Goal: Information Seeking & Learning: Learn about a topic

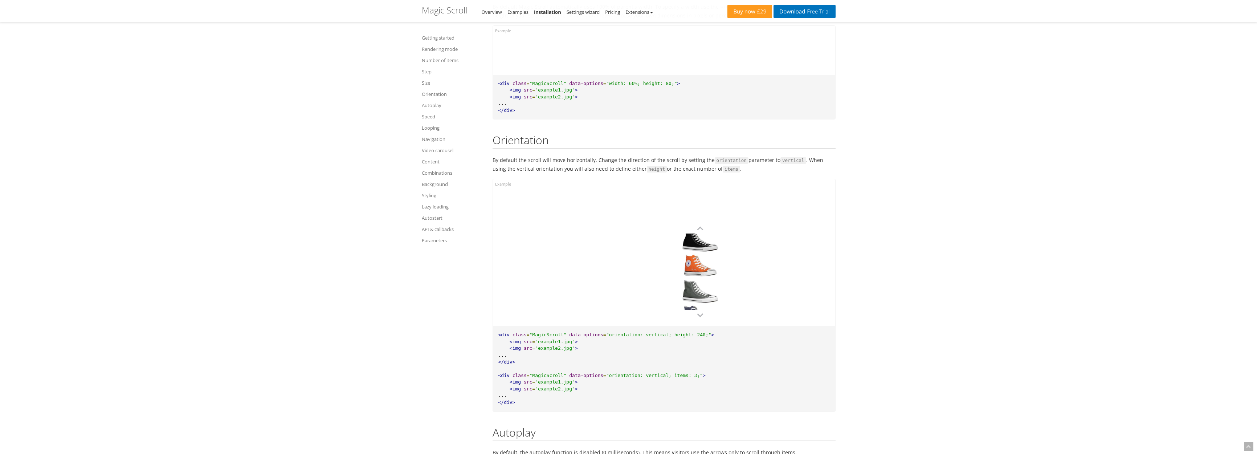
scroll to position [2075, 0]
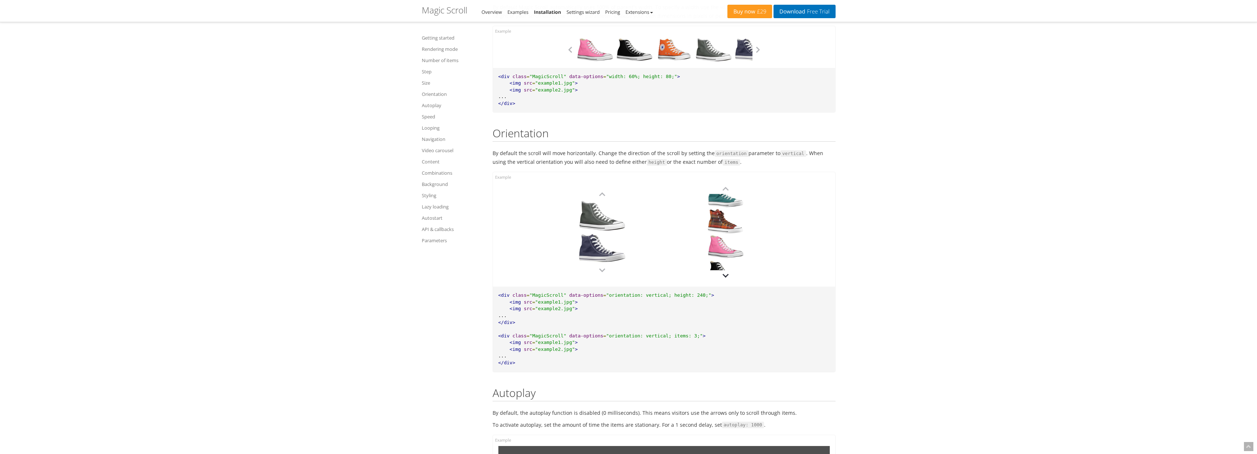
drag, startPoint x: 723, startPoint y: 203, endPoint x: 726, endPoint y: 274, distance: 70.9
click at [726, 274] on div at bounding box center [725, 232] width 51 height 98
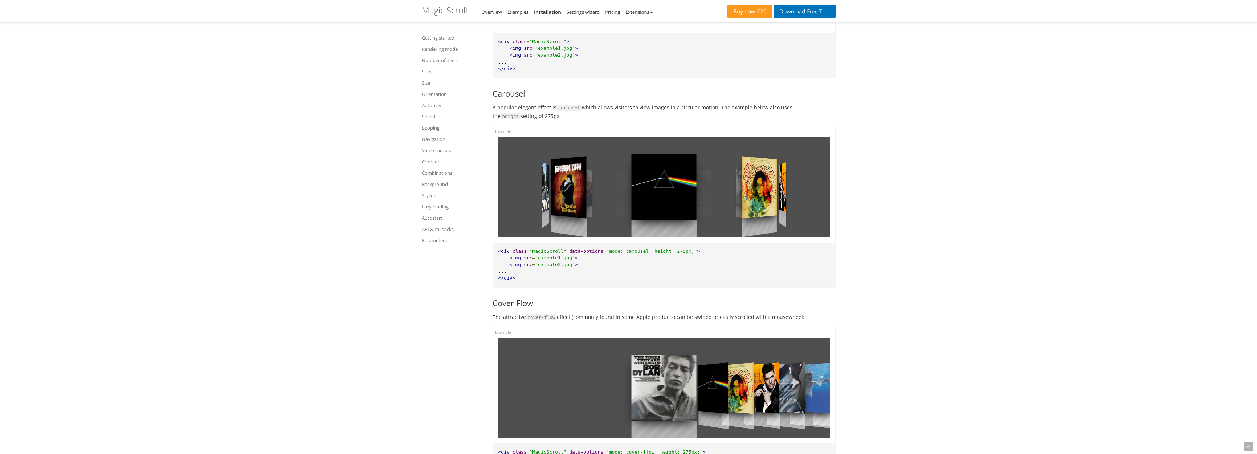
scroll to position [527, 0]
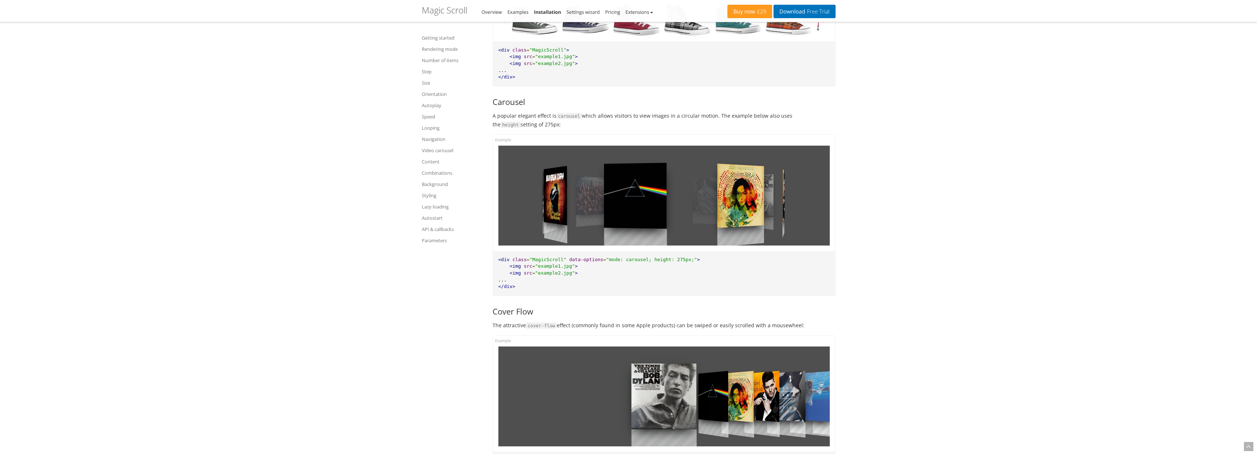
drag, startPoint x: 733, startPoint y: 202, endPoint x: 531, endPoint y: 199, distance: 201.9
click at [531, 199] on div at bounding box center [663, 196] width 331 height 100
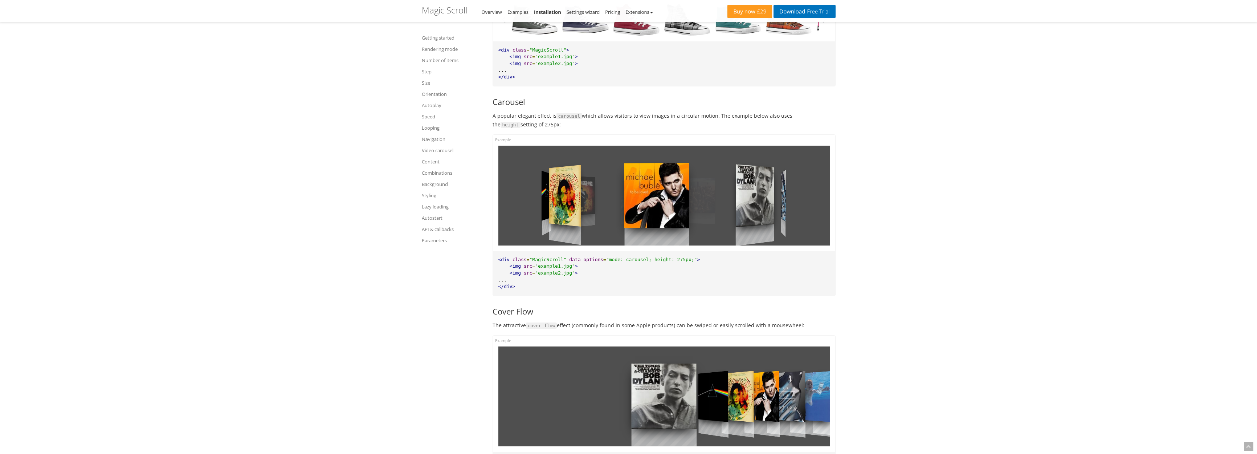
drag, startPoint x: 760, startPoint y: 202, endPoint x: 544, endPoint y: 204, distance: 215.7
click at [544, 204] on div at bounding box center [663, 196] width 331 height 100
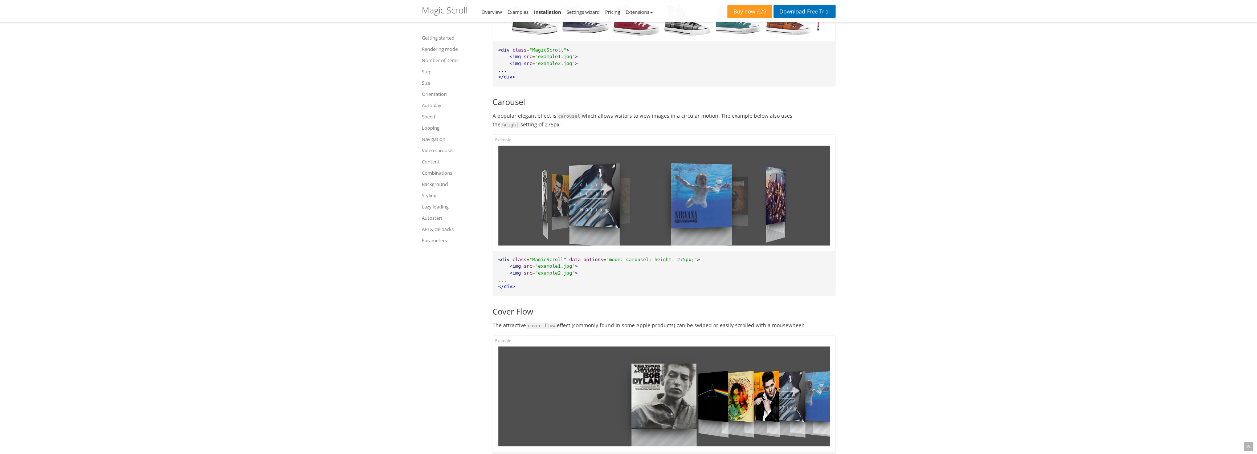
drag, startPoint x: 538, startPoint y: 205, endPoint x: 456, endPoint y: 202, distance: 81.8
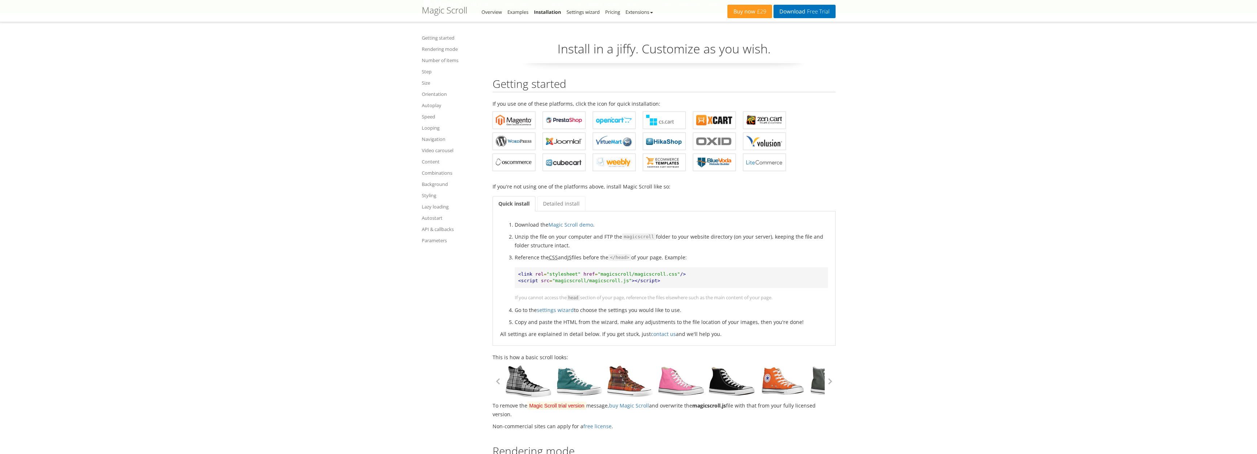
scroll to position [0, 0]
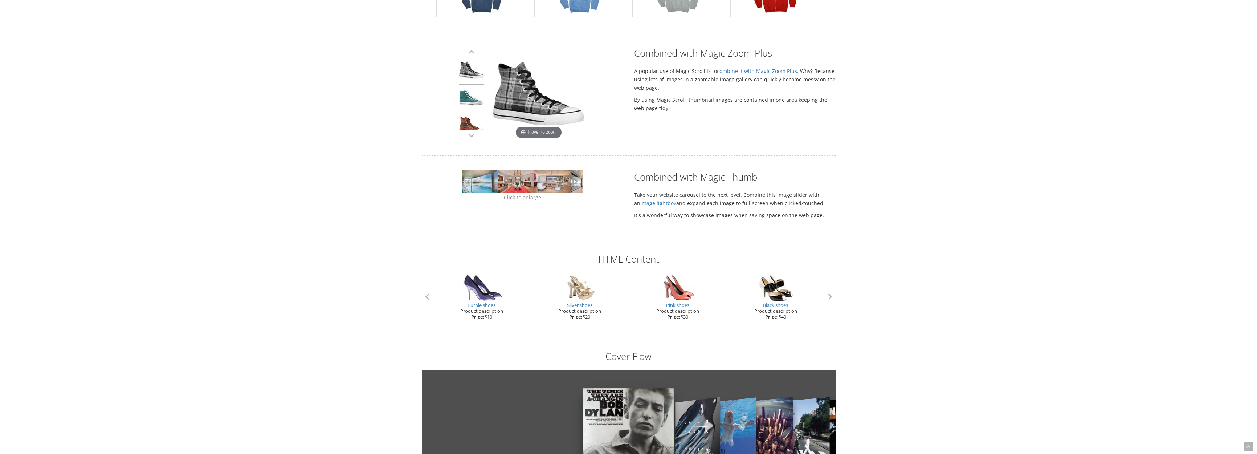
scroll to position [352, 0]
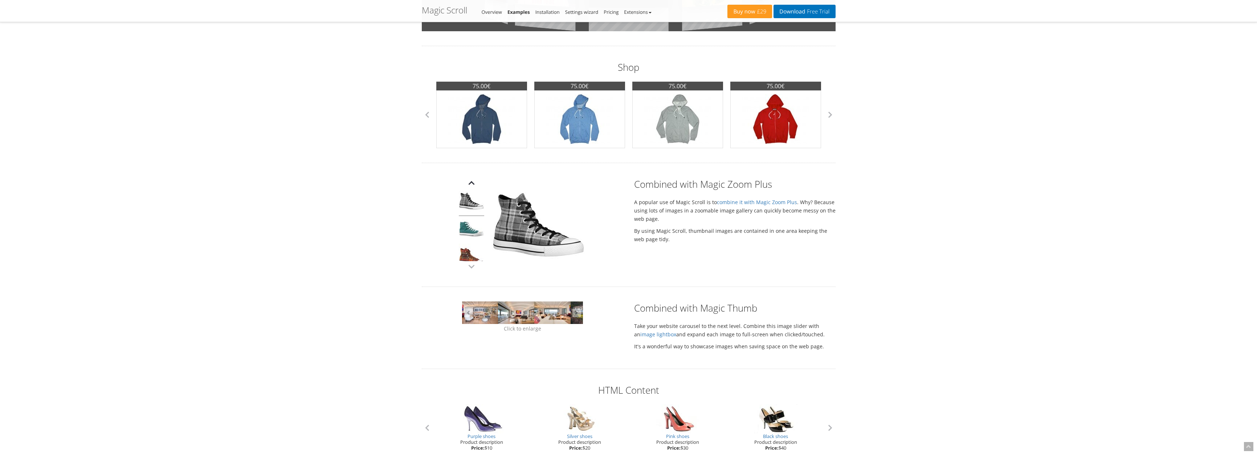
click at [472, 184] on button "button" at bounding box center [471, 183] width 11 height 11
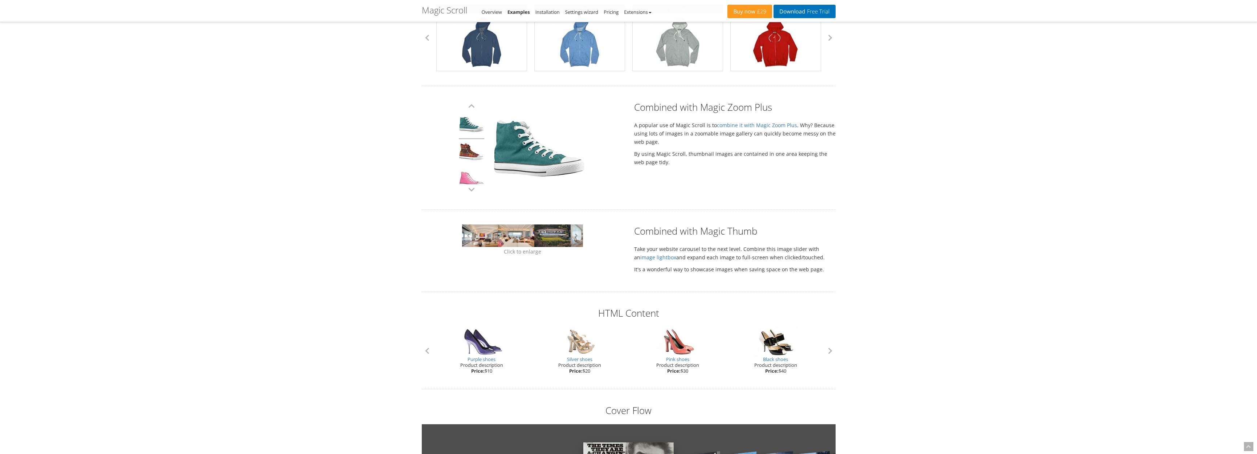
scroll to position [440, 0]
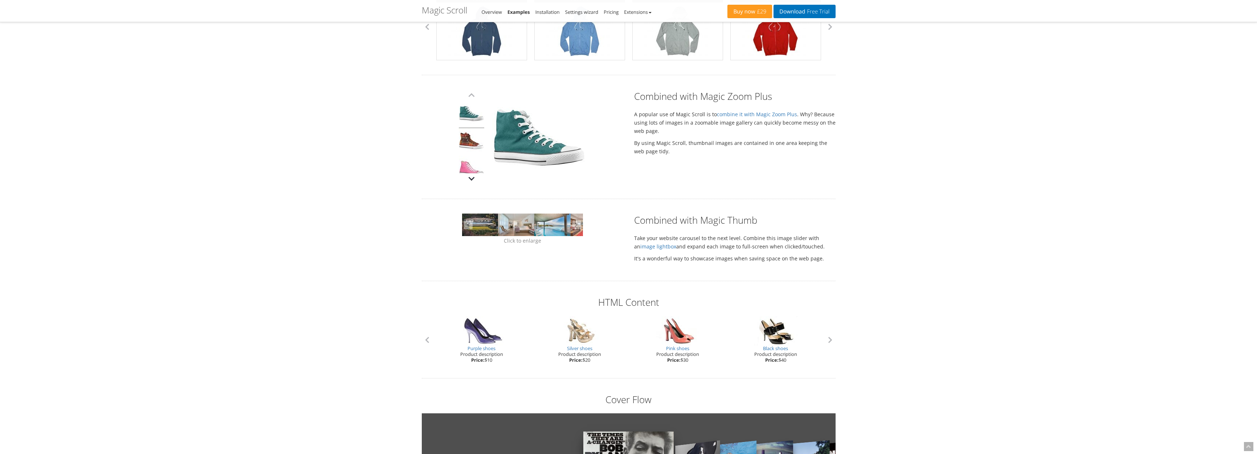
click at [473, 180] on button "button" at bounding box center [471, 178] width 11 height 11
click at [515, 231] on link at bounding box center [516, 224] width 36 height 23
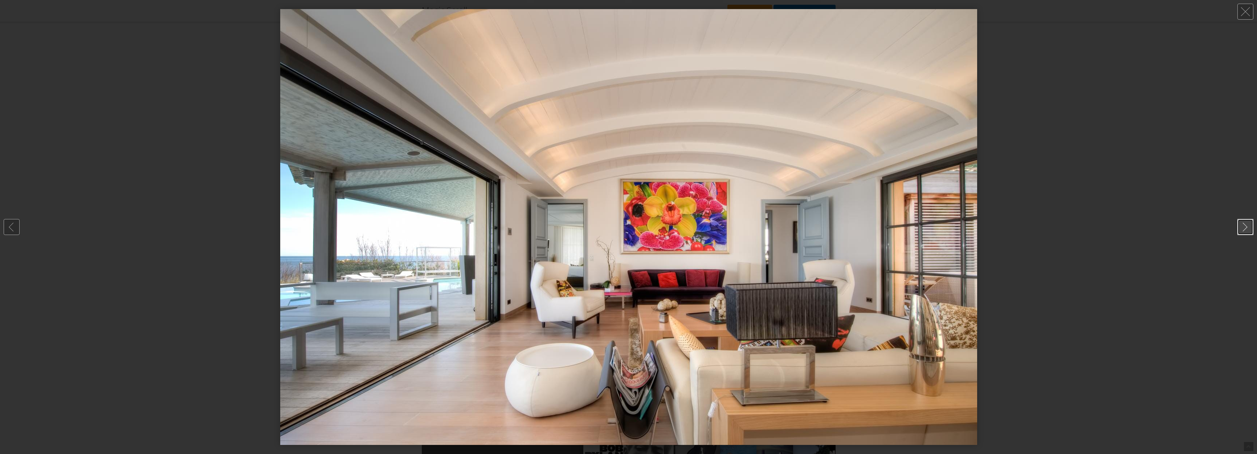
click at [1246, 222] on link at bounding box center [1246, 227] width 16 height 16
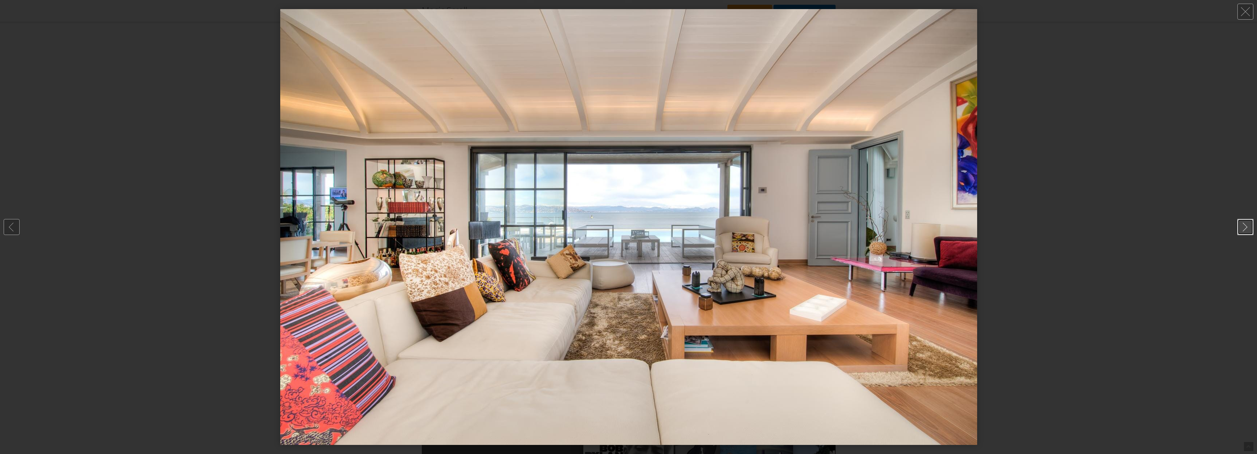
click at [1246, 222] on link at bounding box center [1246, 227] width 16 height 16
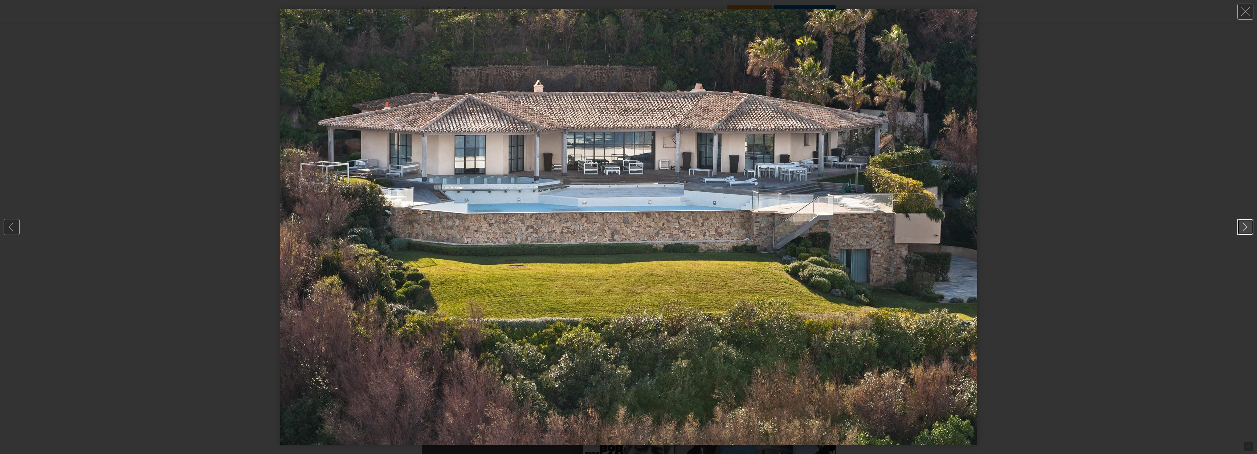
click at [1246, 222] on link at bounding box center [1246, 227] width 16 height 16
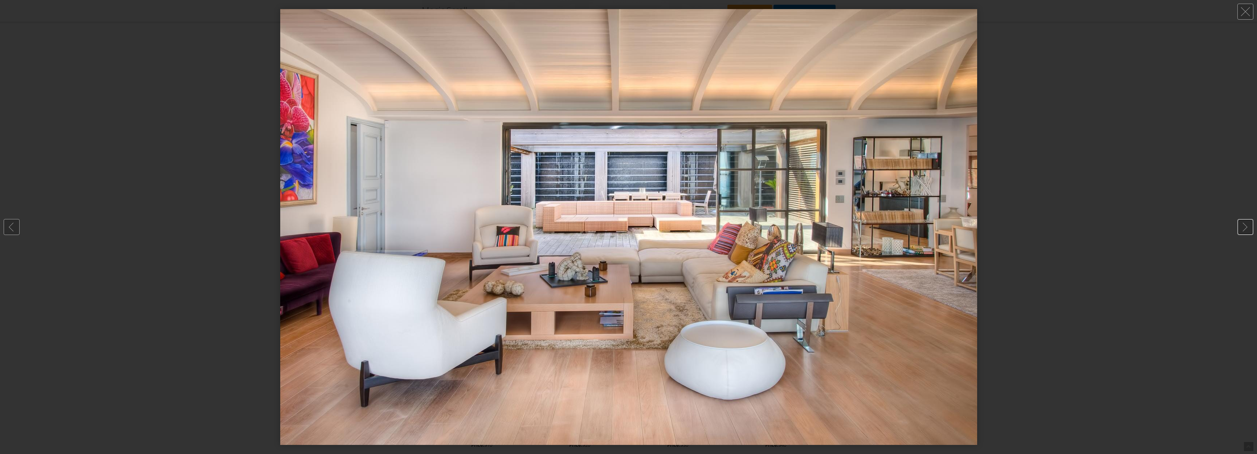
scroll to position [344, 0]
click at [1241, 13] on link at bounding box center [1246, 12] width 16 height 16
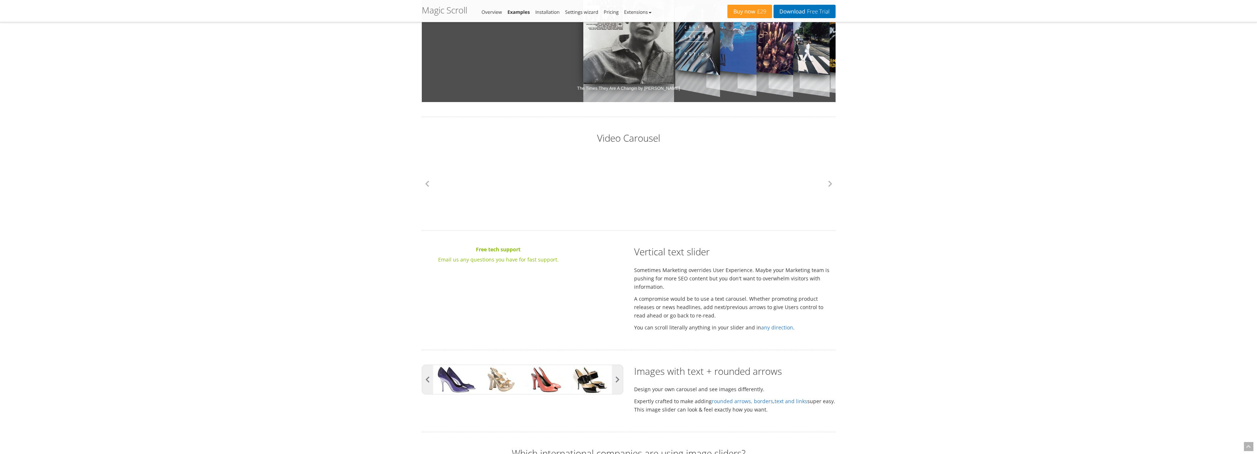
scroll to position [879, 0]
click at [770, 325] on link "any direction" at bounding box center [777, 326] width 32 height 7
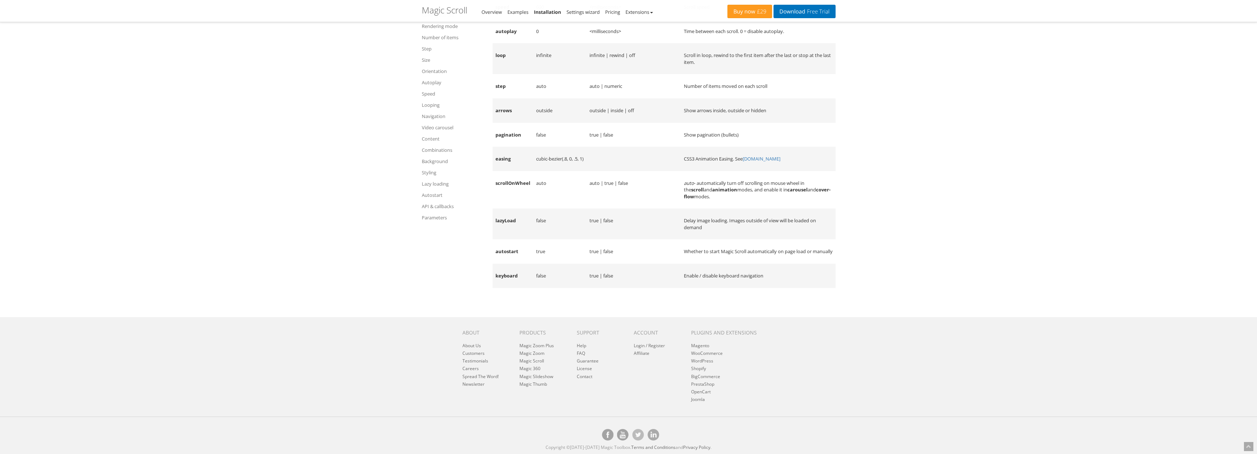
scroll to position [6530, 0]
click at [424, 168] on link "Styling" at bounding box center [442, 172] width 41 height 9
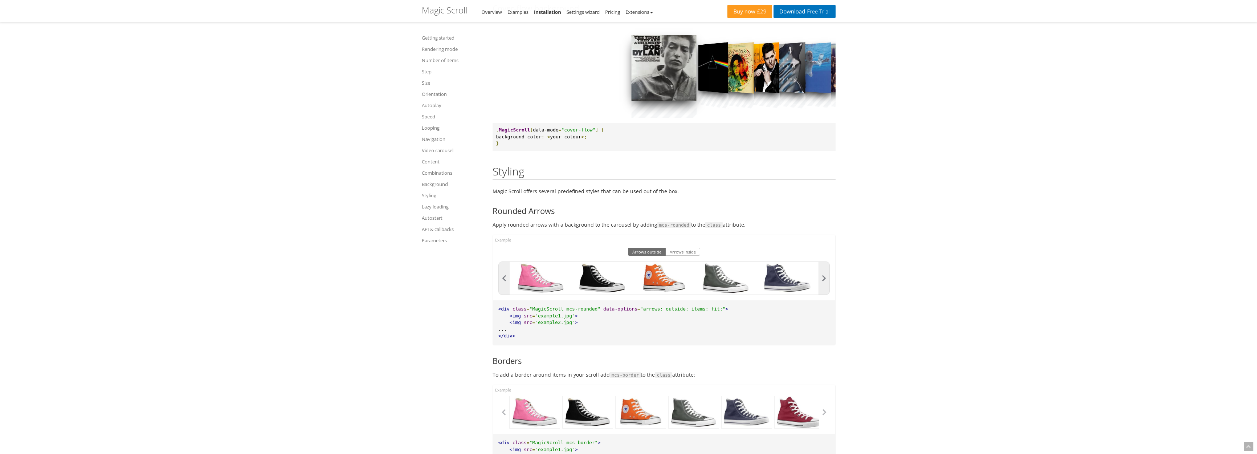
scroll to position [4708, 0]
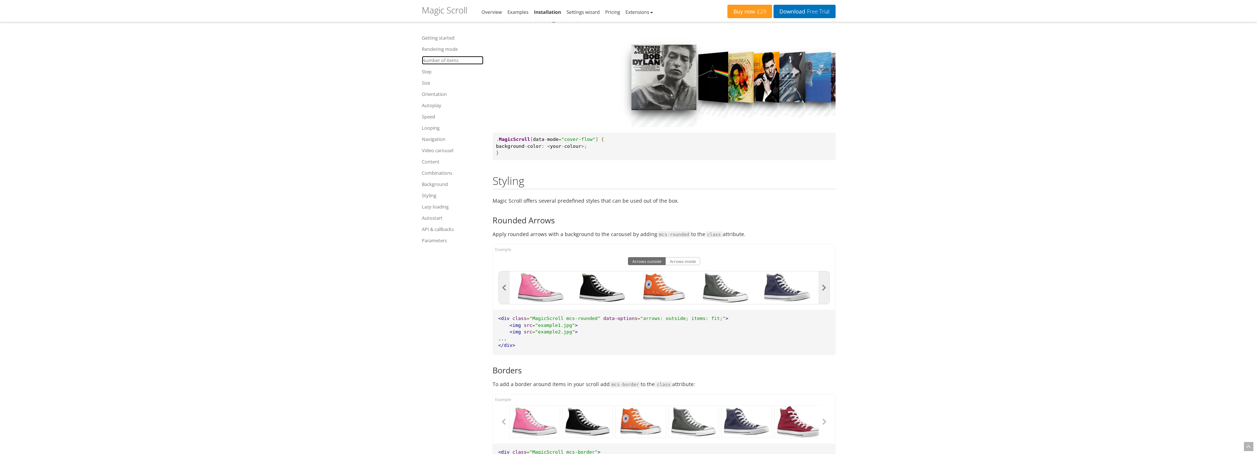
click at [442, 60] on link "Number of items" at bounding box center [453, 60] width 62 height 9
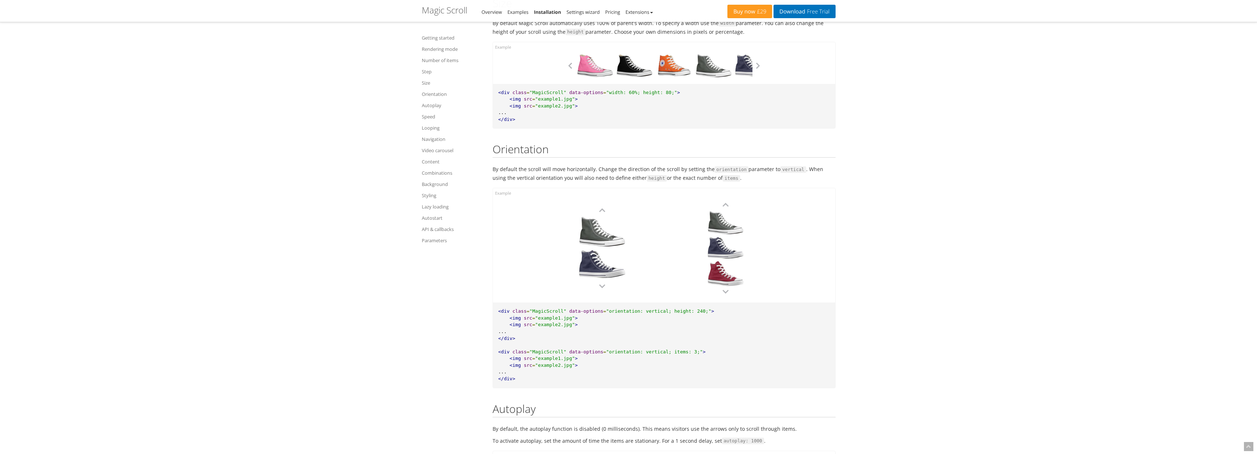
scroll to position [2060, 0]
click at [726, 248] on div at bounding box center [725, 246] width 51 height 25
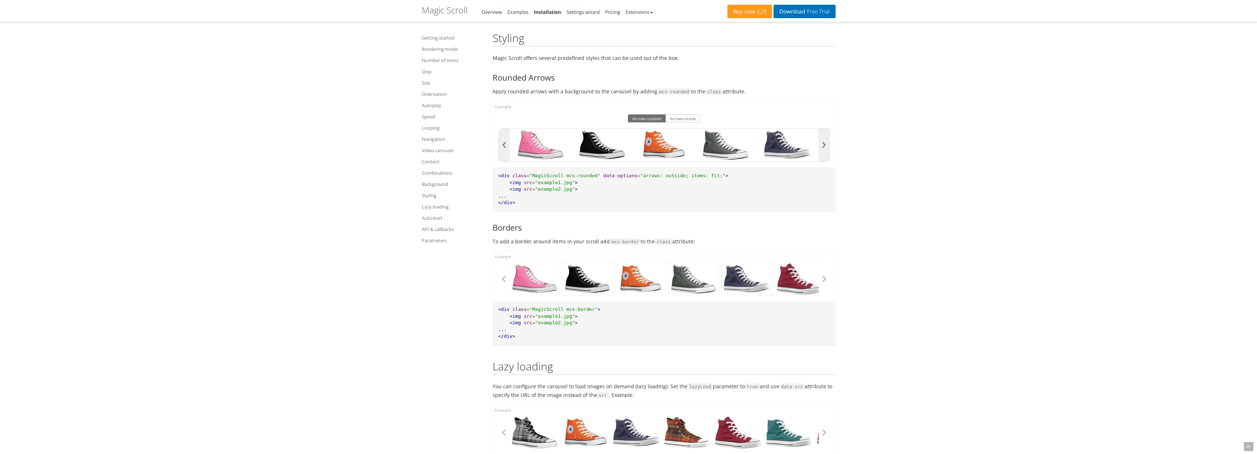
scroll to position [6523, 0]
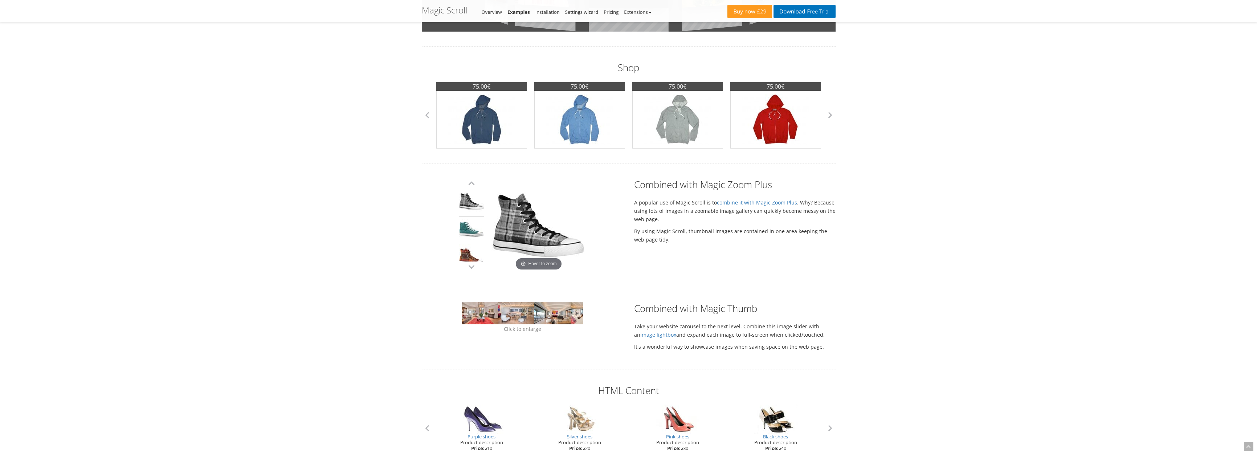
scroll to position [306, 0]
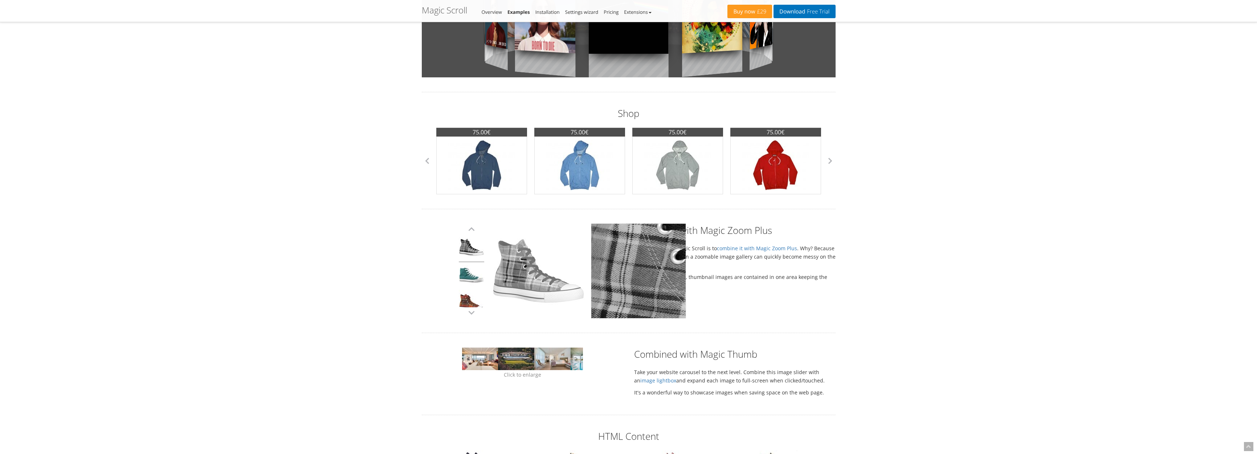
click at [515, 270] on img at bounding box center [539, 271] width 94 height 94
